Goal: Task Accomplishment & Management: Use online tool/utility

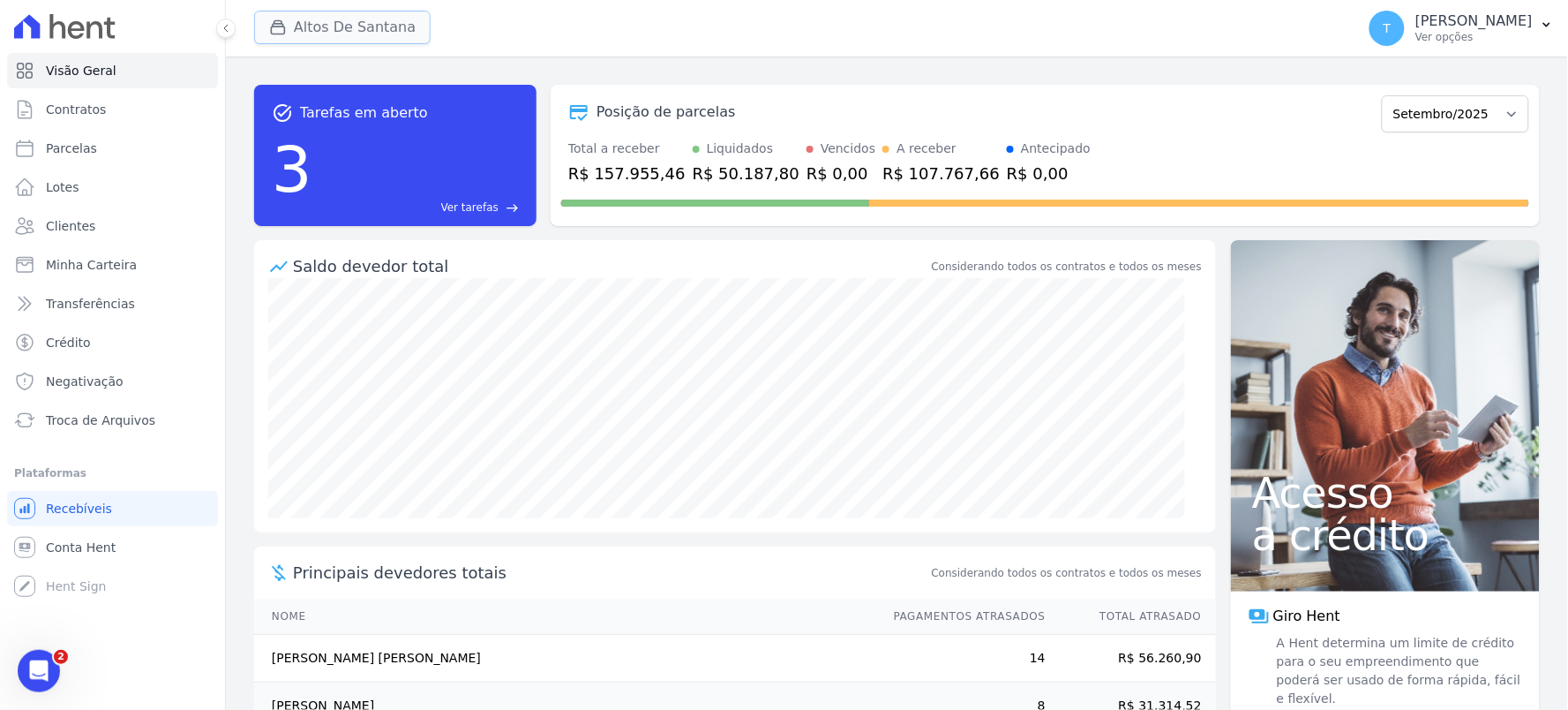
drag, startPoint x: 329, startPoint y: 15, endPoint x: 339, endPoint y: 41, distance: 27.9
click at [330, 14] on button "Altos De Santana" at bounding box center [342, 28] width 176 height 34
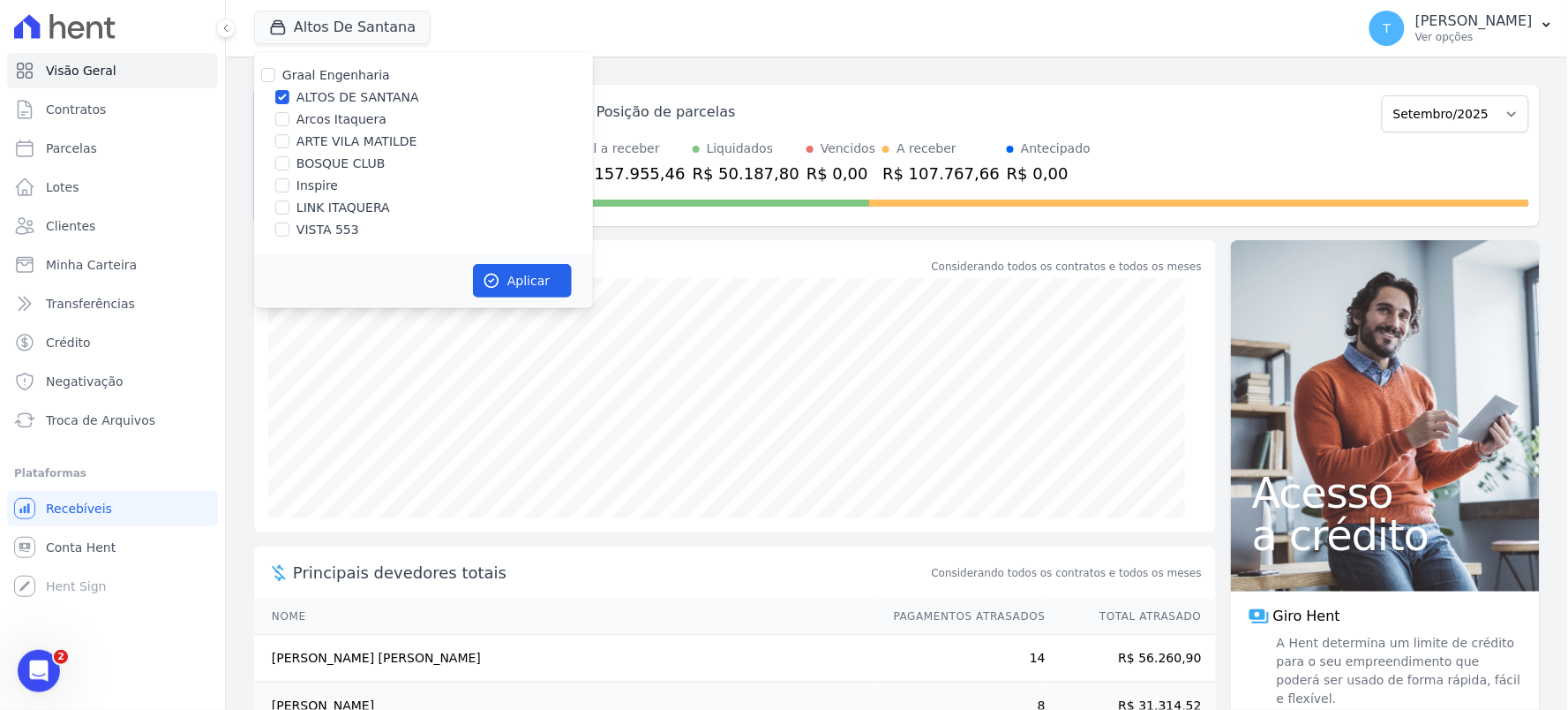
click at [331, 108] on div "Graal Engenharia [GEOGRAPHIC_DATA][PERSON_NAME] Itaquera ARTE [GEOGRAPHIC_DATA]…" at bounding box center [424, 153] width 339 height 201
click at [334, 146] on label "ARTE VILA MATILDE" at bounding box center [356, 142] width 121 height 19
click at [289, 146] on input "ARTE VILA MATILDE" at bounding box center [282, 142] width 14 height 14
checkbox input "true"
click at [350, 89] on label "ALTOS DE SANTANA" at bounding box center [357, 98] width 123 height 19
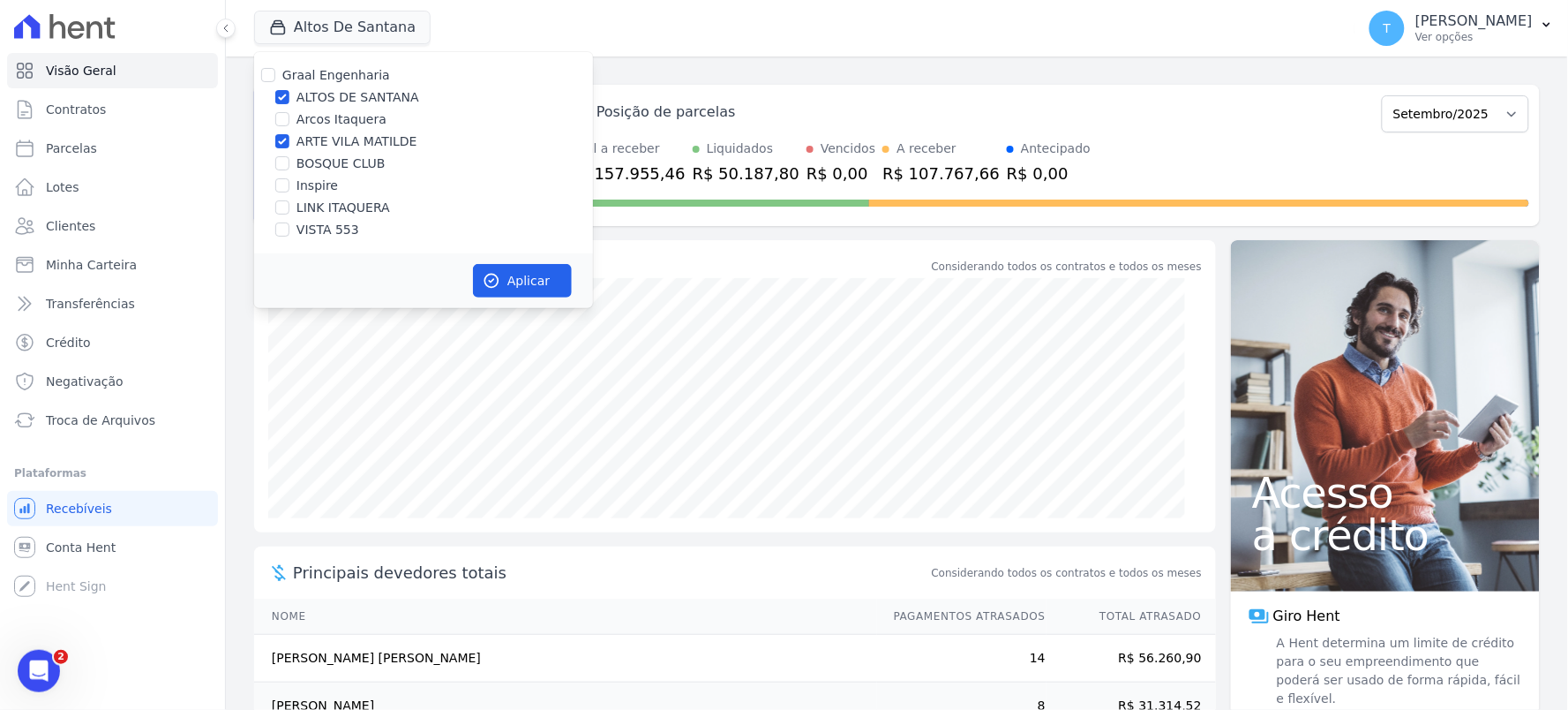
click at [289, 90] on input "ALTOS DE SANTANA" at bounding box center [282, 97] width 14 height 14
checkbox input "false"
click at [499, 274] on icon "button" at bounding box center [491, 281] width 18 height 18
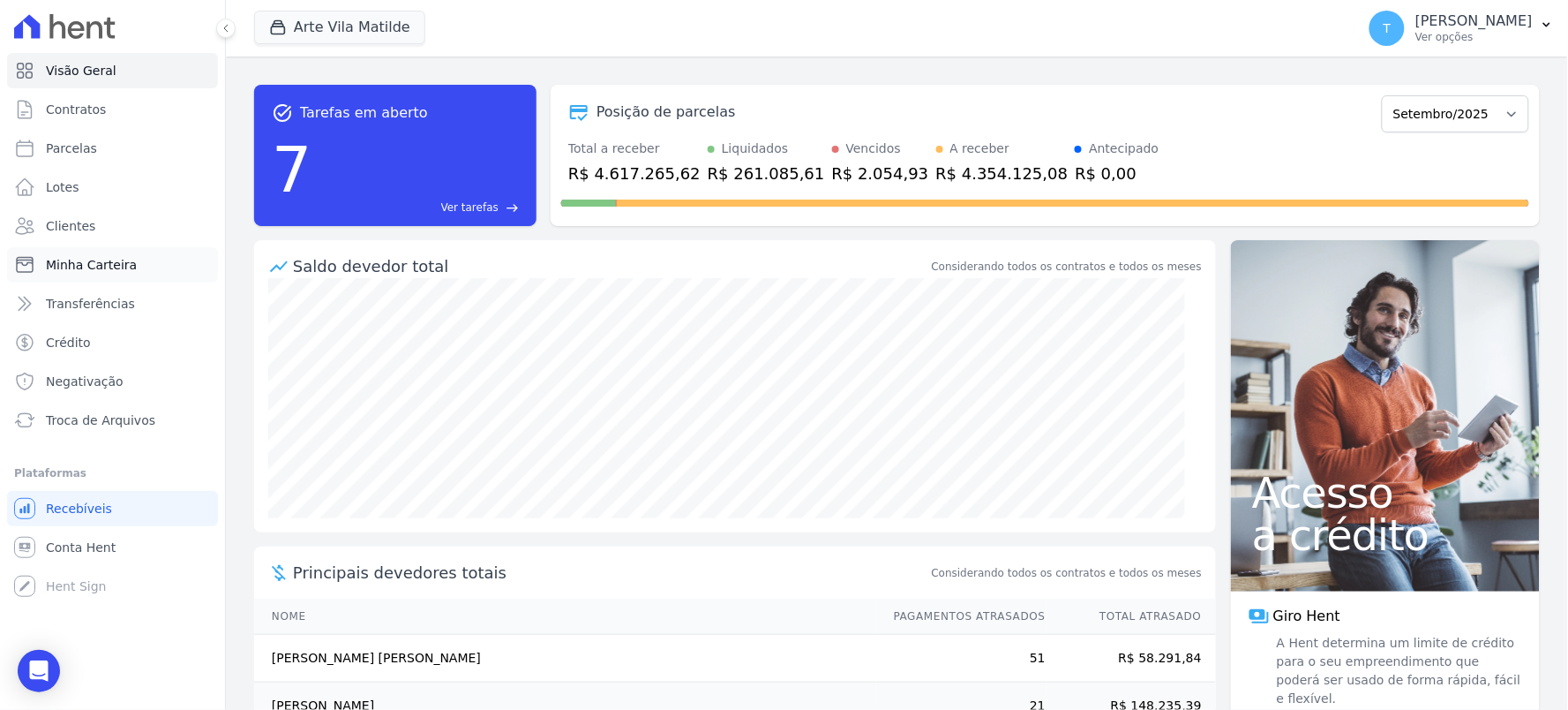
click at [87, 263] on span "Minha Carteira" at bounding box center [91, 265] width 91 height 18
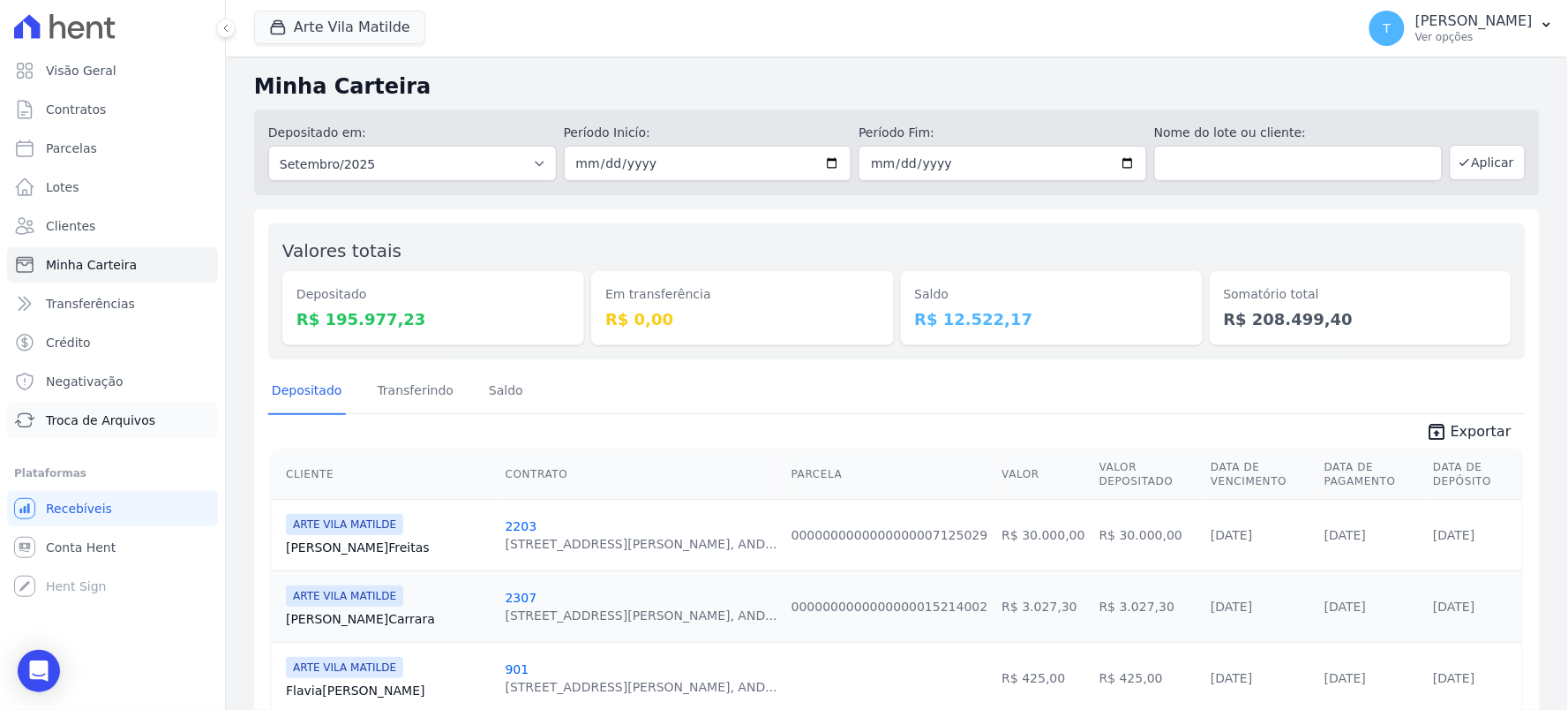
click at [109, 418] on span "Troca de Arquivos" at bounding box center [101, 420] width 110 height 18
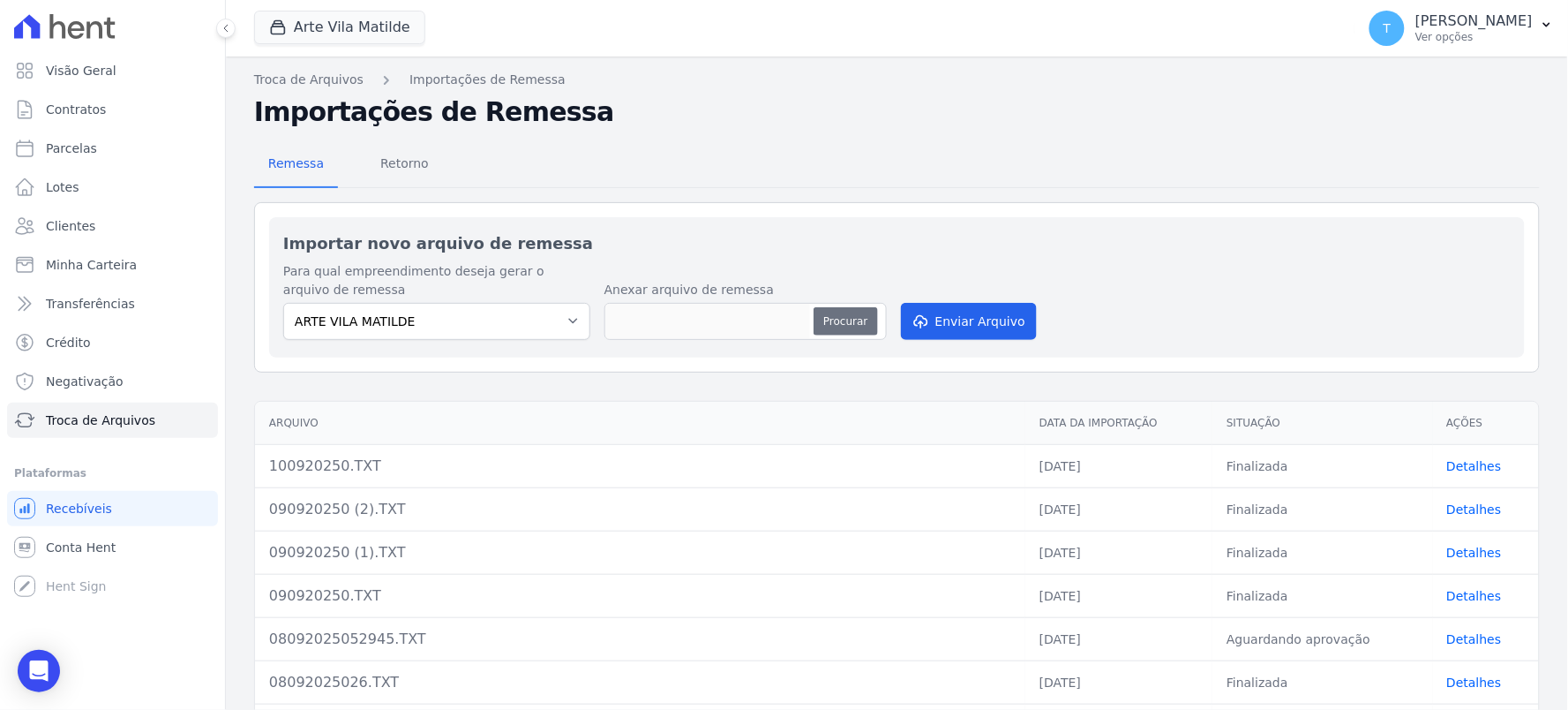
click at [856, 321] on button "Procurar" at bounding box center [845, 321] width 64 height 28
type input "100920250.TXT"
click at [955, 305] on button "Enviar Arquivo" at bounding box center [969, 321] width 136 height 37
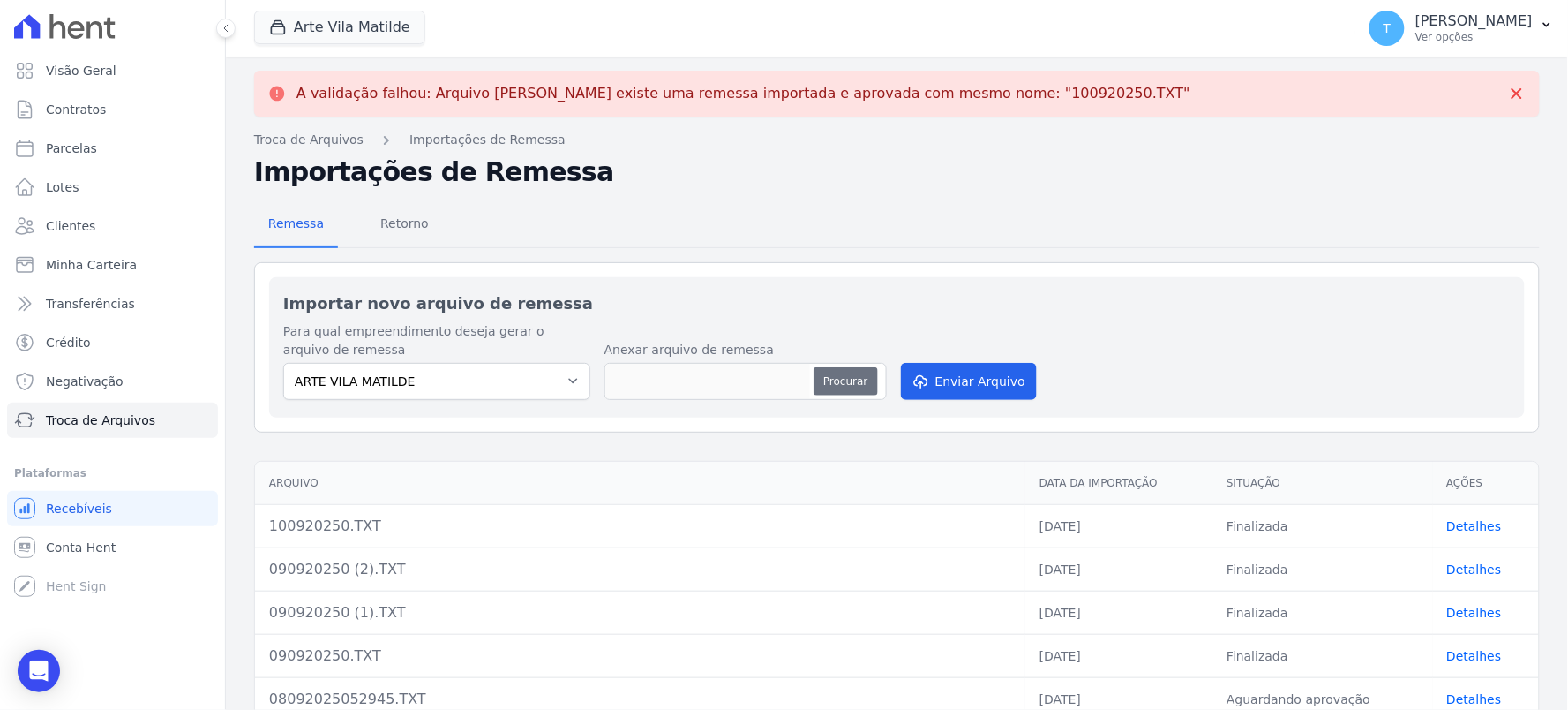
click at [838, 380] on button "Procurar" at bounding box center [845, 381] width 64 height 28
type input "100920250452.TXT"
click at [975, 372] on button "Enviar Arquivo" at bounding box center [969, 381] width 136 height 37
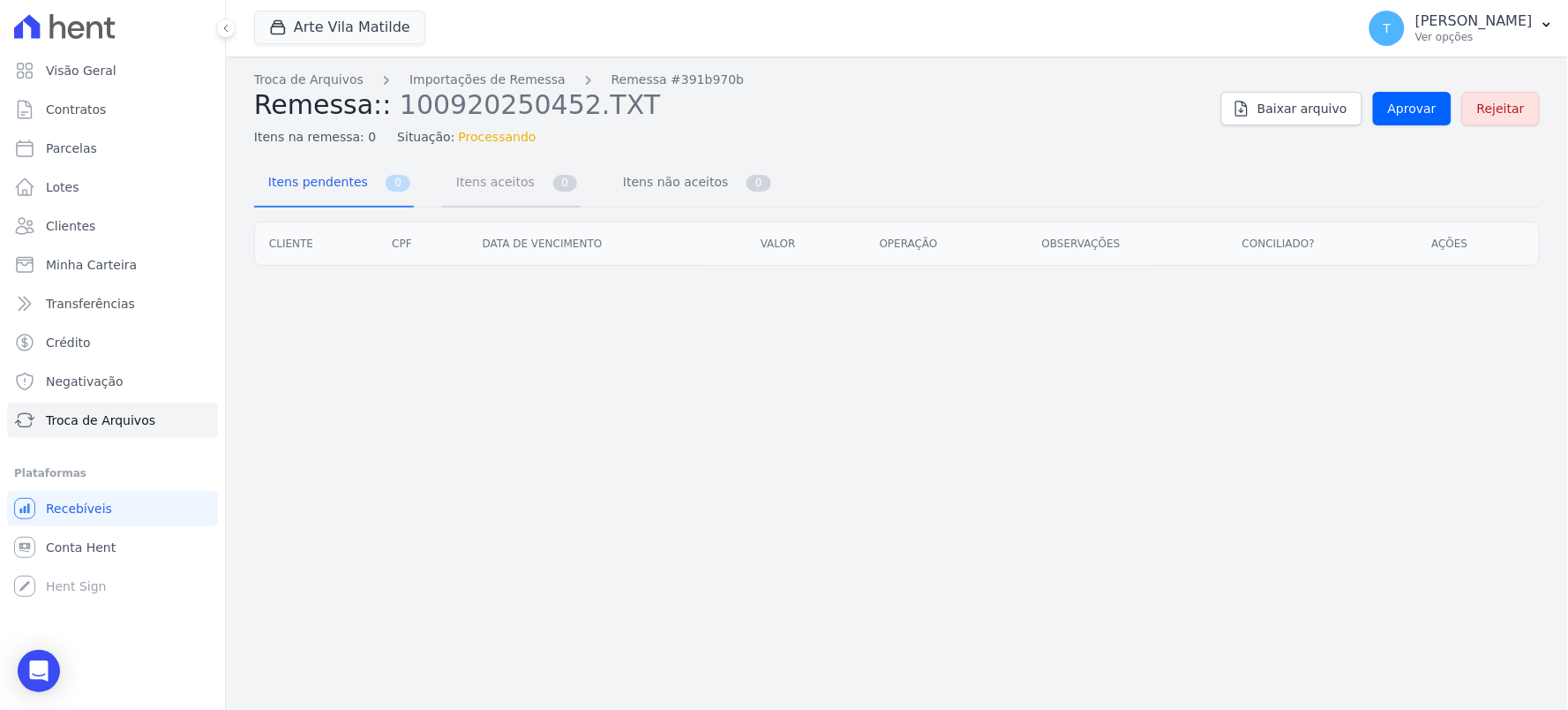
click at [469, 174] on span "Itens aceitos" at bounding box center [491, 181] width 93 height 35
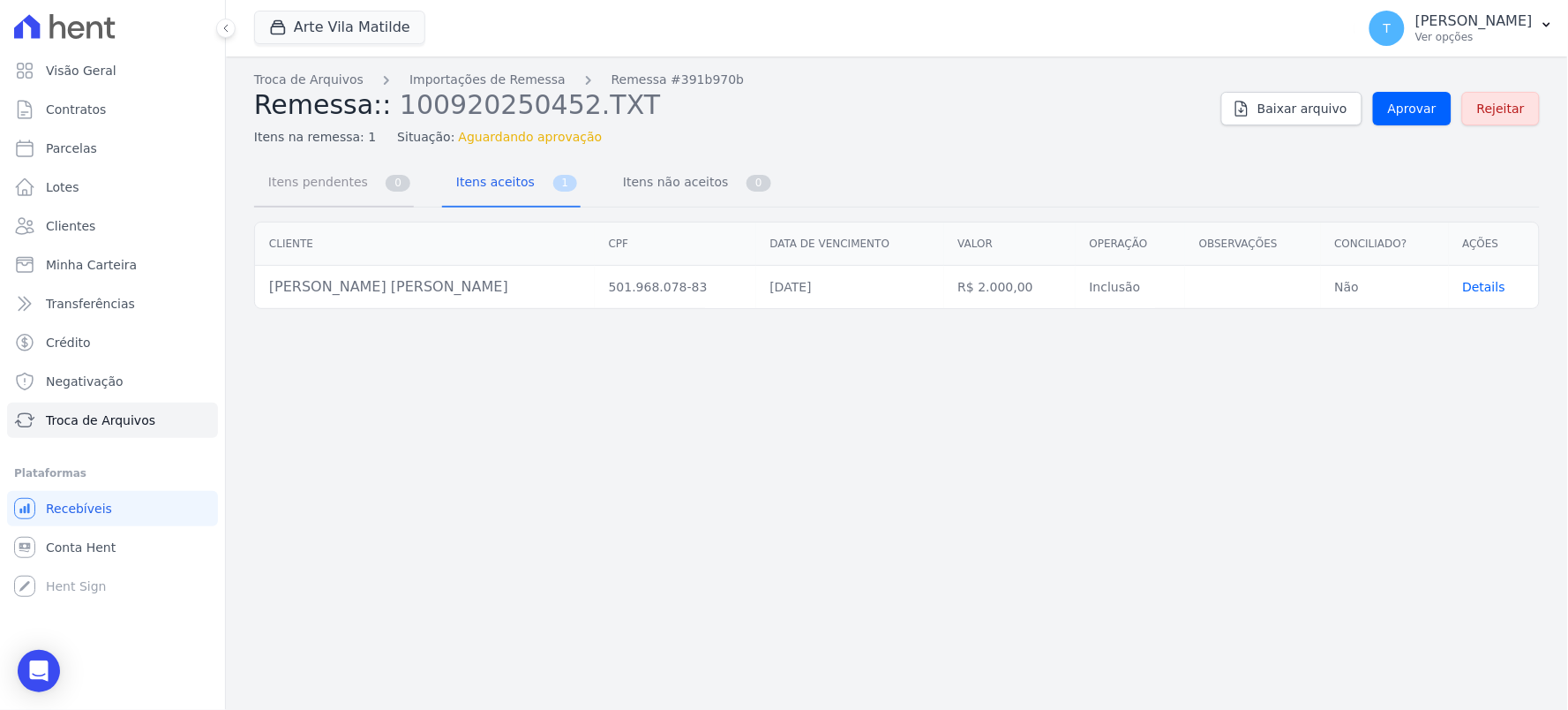
click at [310, 190] on span "Itens pendentes" at bounding box center [314, 181] width 114 height 35
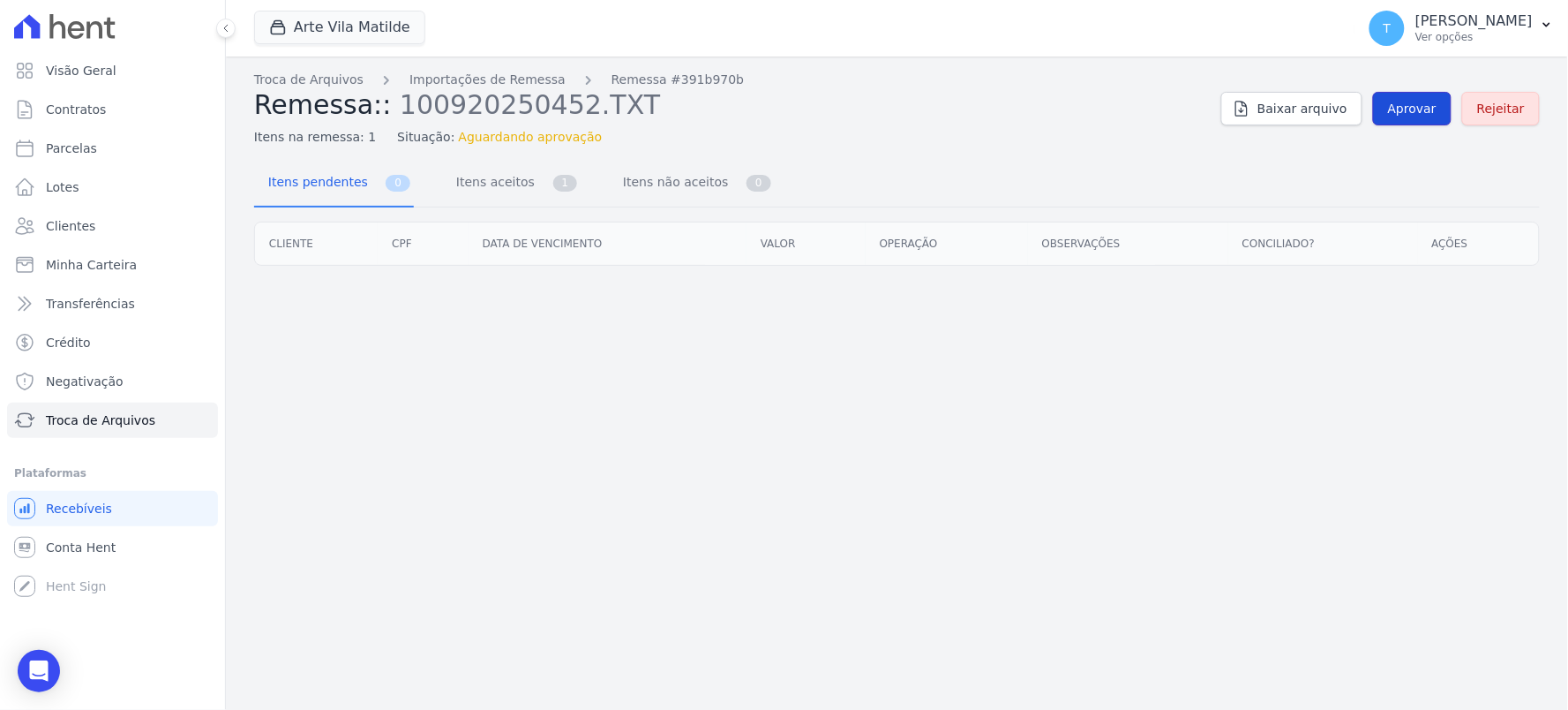
click at [1398, 108] on span "Aprovar" at bounding box center [1411, 109] width 49 height 18
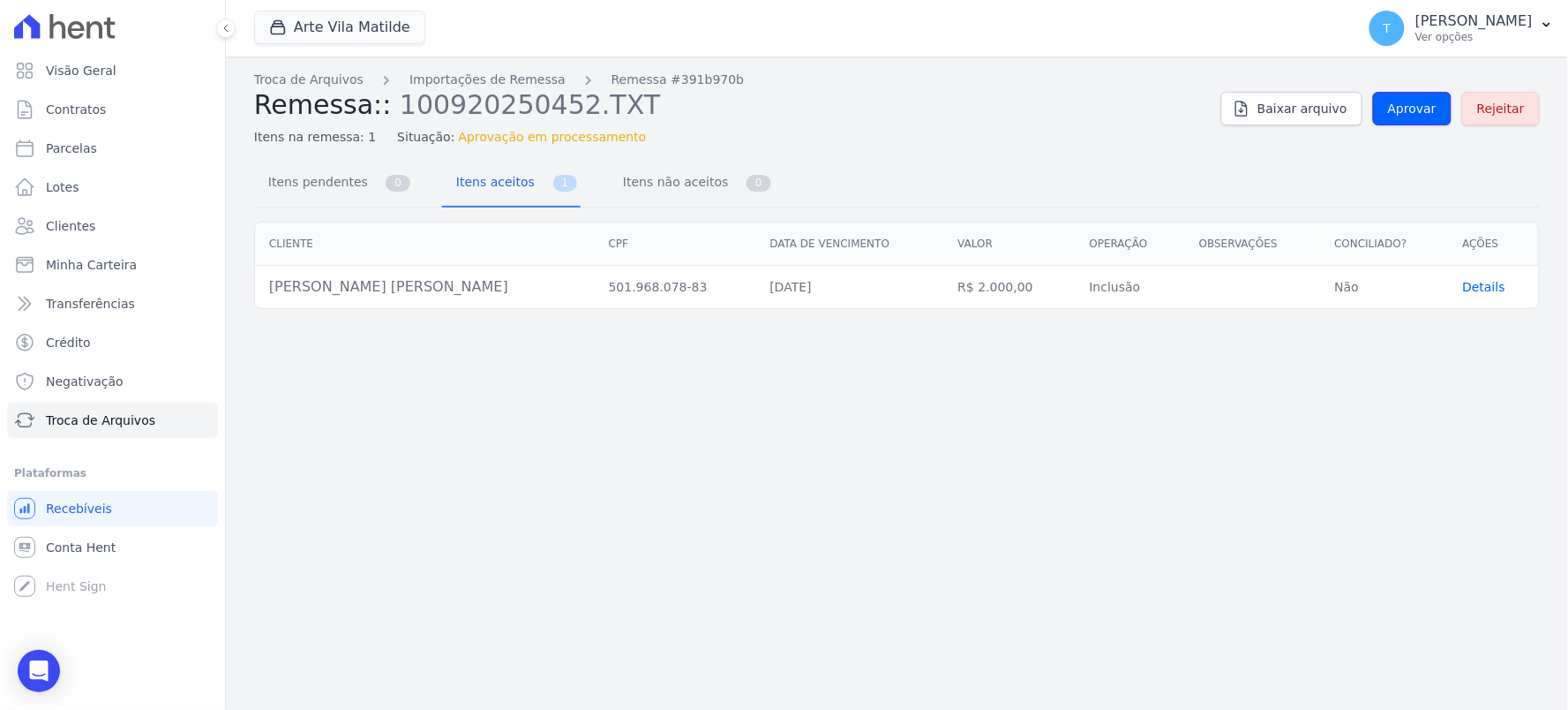
click at [1407, 98] on link "Aprovar" at bounding box center [1411, 109] width 79 height 34
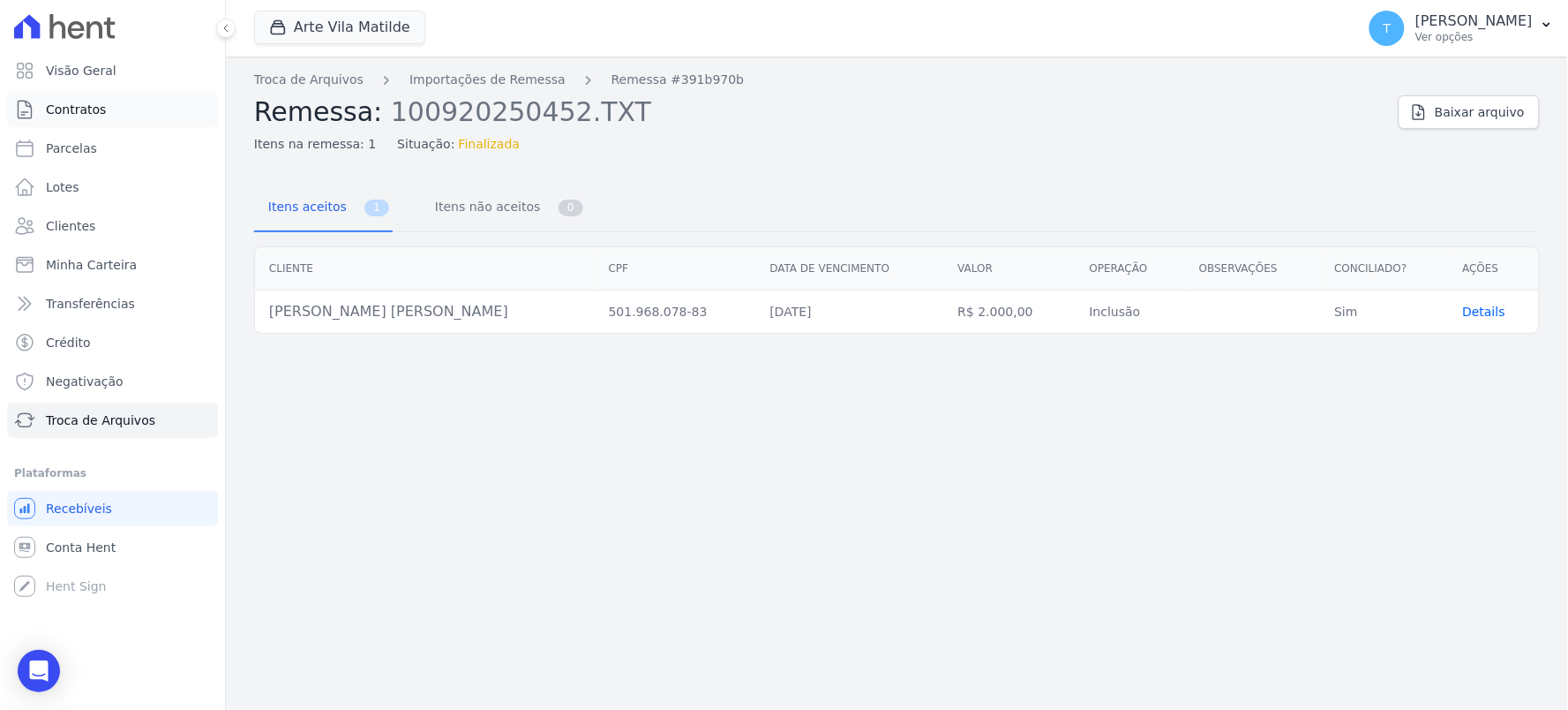
click at [72, 119] on link "Contratos" at bounding box center [113, 109] width 211 height 35
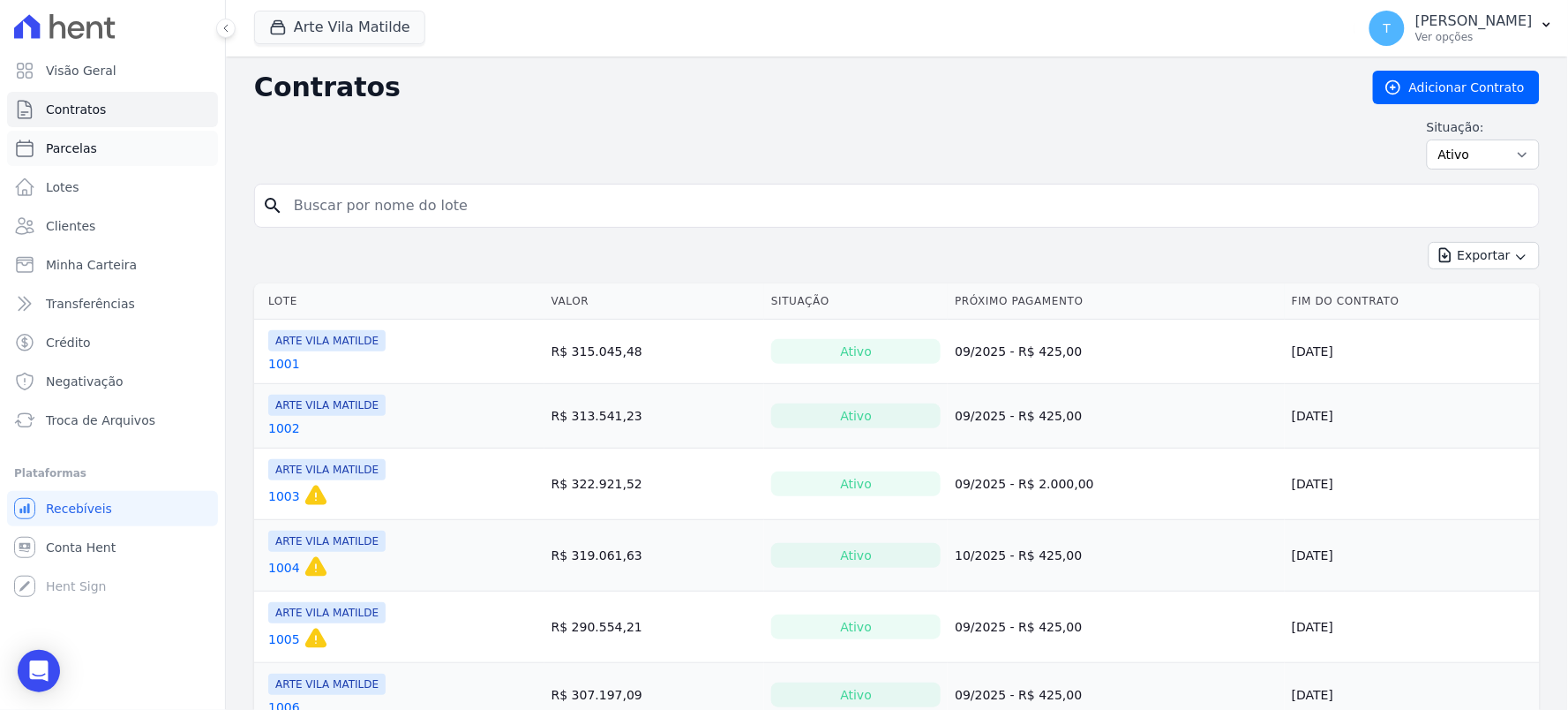
click at [74, 146] on span "Parcelas" at bounding box center [71, 149] width 51 height 18
select select
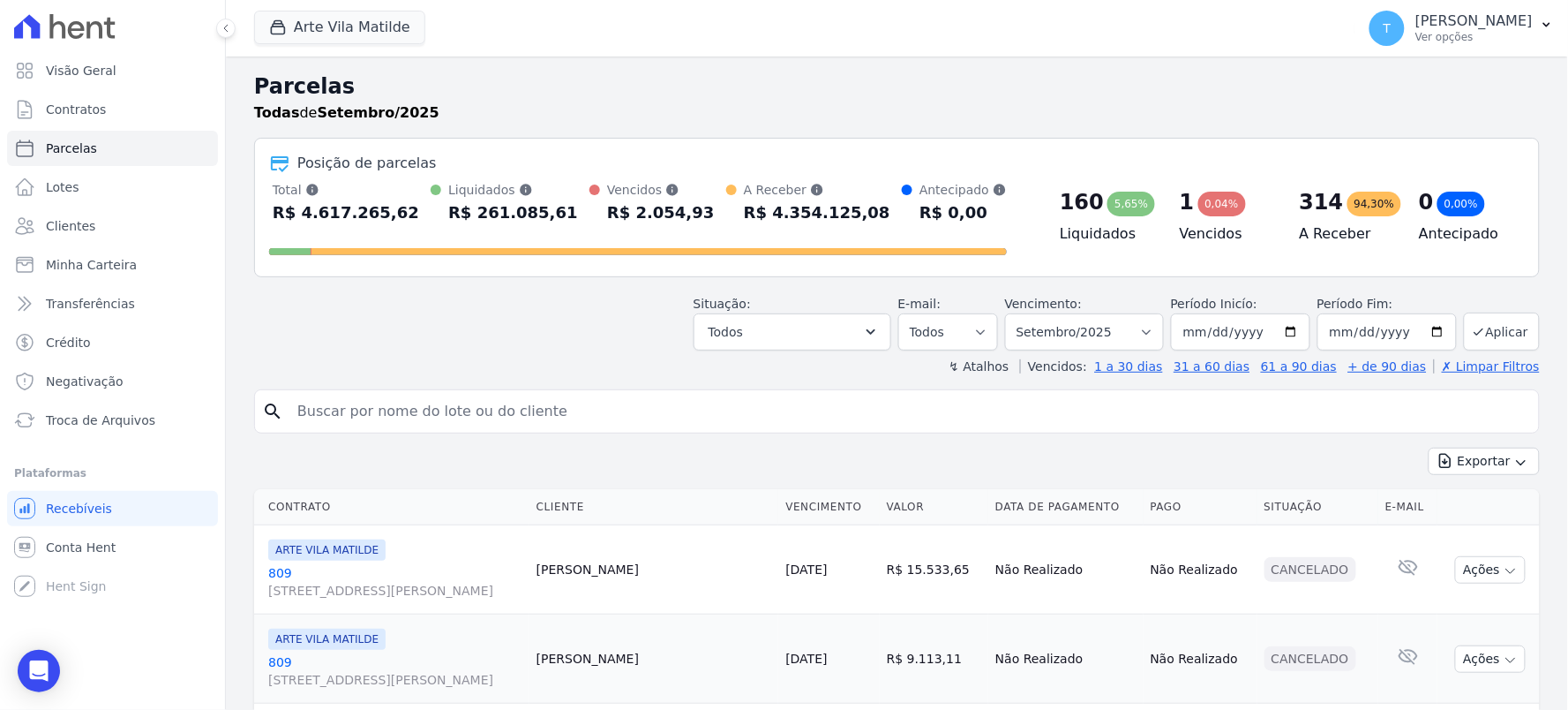
drag, startPoint x: 427, startPoint y: 416, endPoint x: 457, endPoint y: 411, distance: 30.4
click at [427, 416] on input "search" at bounding box center [909, 411] width 1245 height 35
type input "[PERSON_NAME]"
click at [463, 415] on input "[PERSON_NAME]" at bounding box center [909, 411] width 1245 height 35
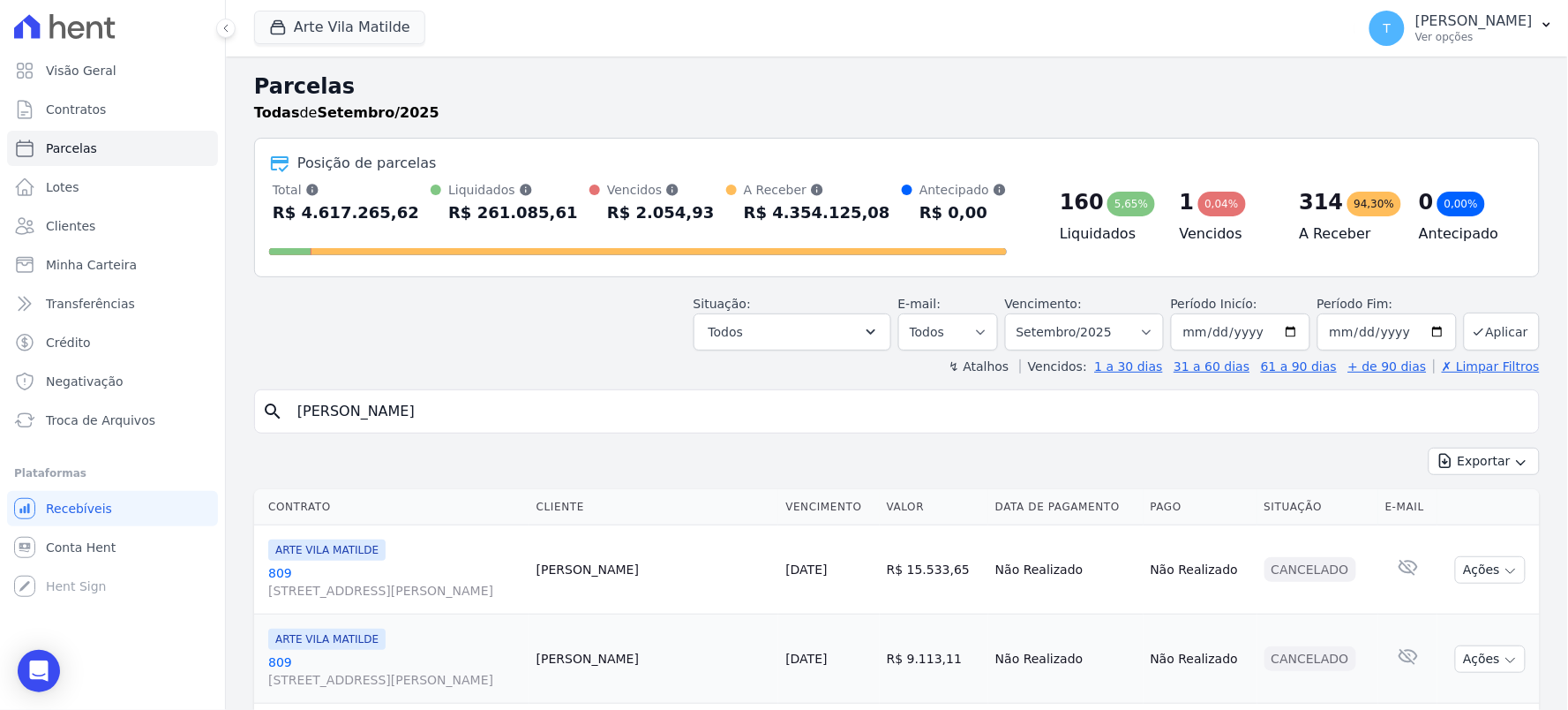
type input "[PERSON_NAME]"
click at [479, 411] on input "[PERSON_NAME]" at bounding box center [909, 411] width 1245 height 35
select select
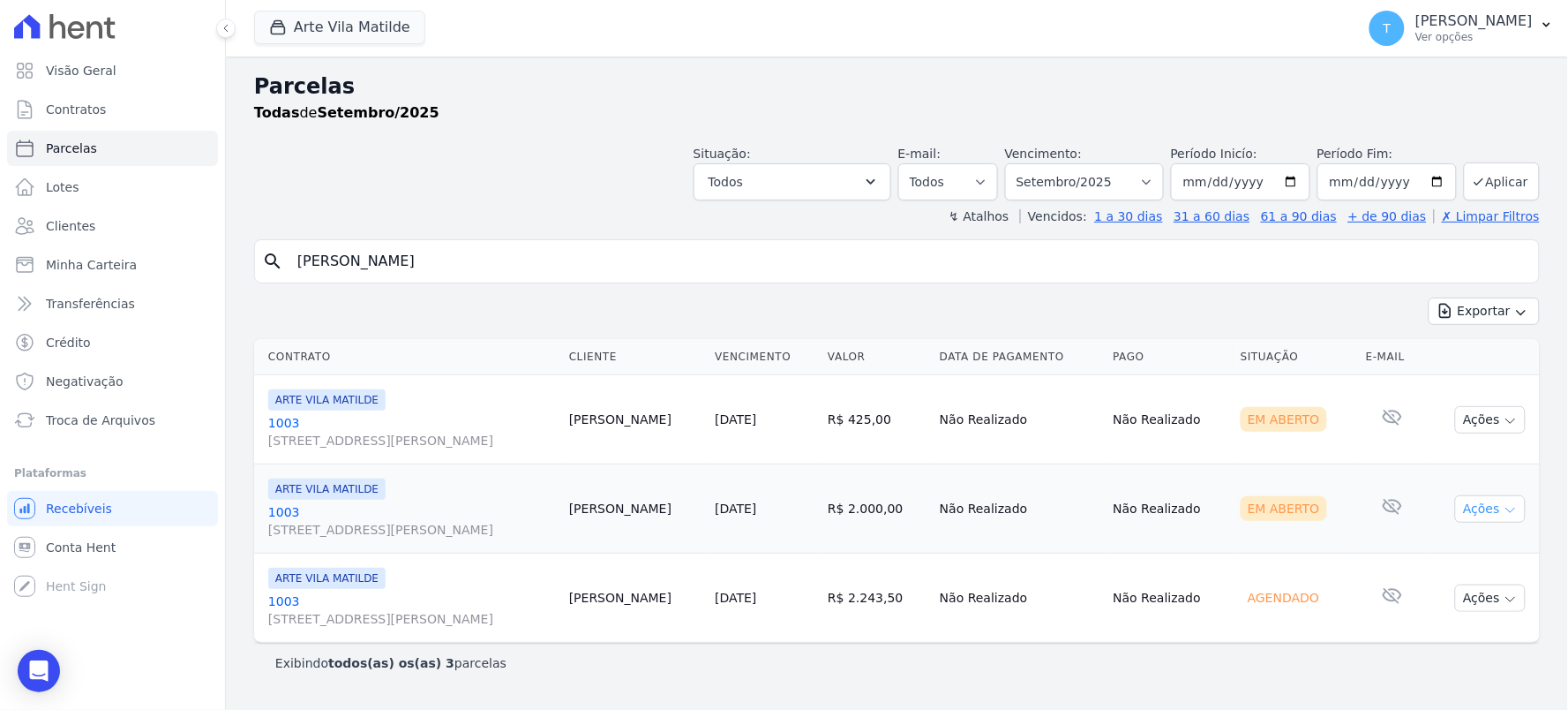
click at [1489, 518] on button "Ações" at bounding box center [1490, 509] width 71 height 27
click at [1444, 549] on link "Ver boleto" at bounding box center [1483, 549] width 169 height 33
